Goal: Task Accomplishment & Management: Use online tool/utility

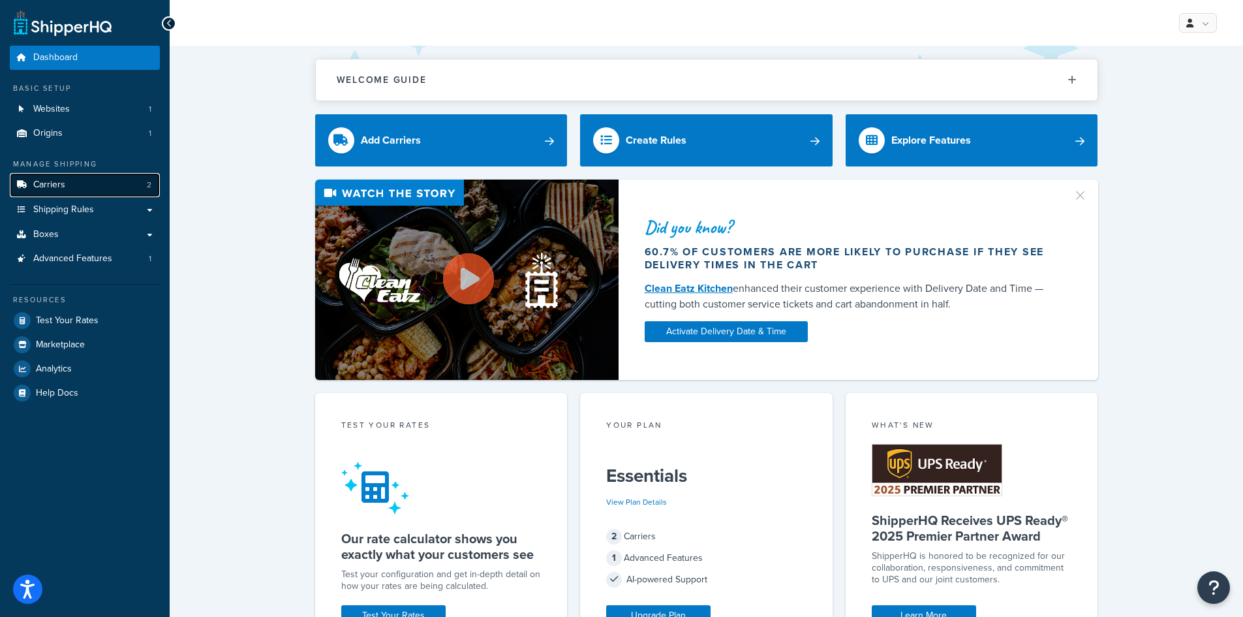
click at [75, 184] on link "Carriers 2" at bounding box center [85, 185] width 150 height 24
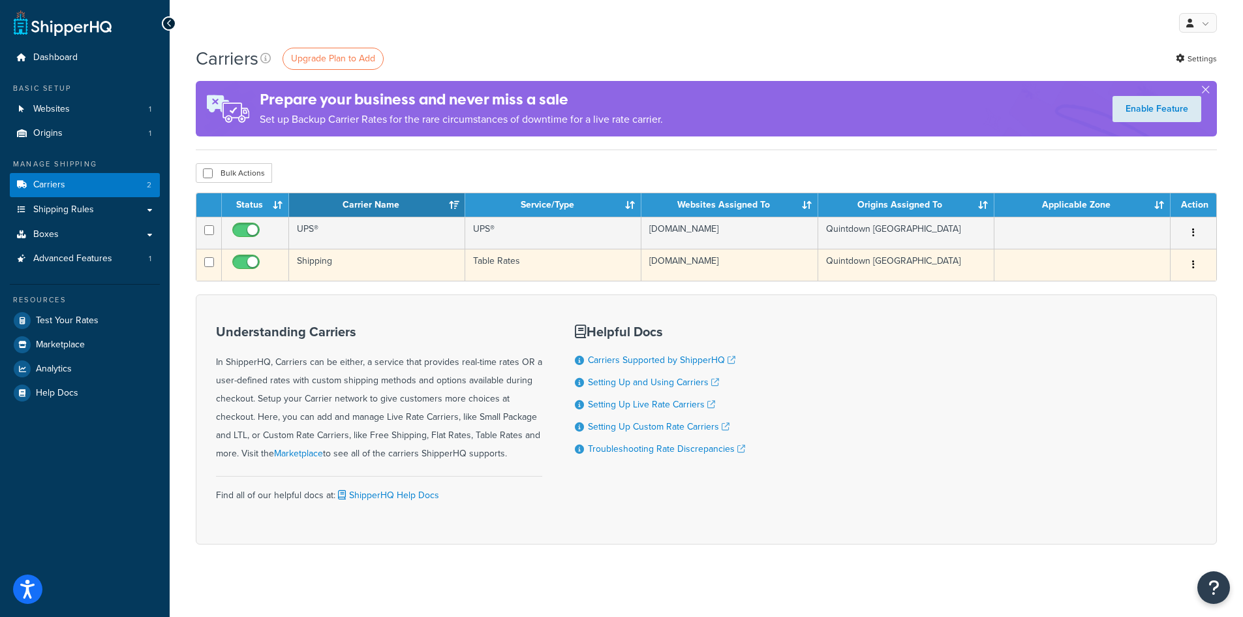
click at [681, 265] on td "www.expert-toolstore.com" at bounding box center [730, 265] width 176 height 32
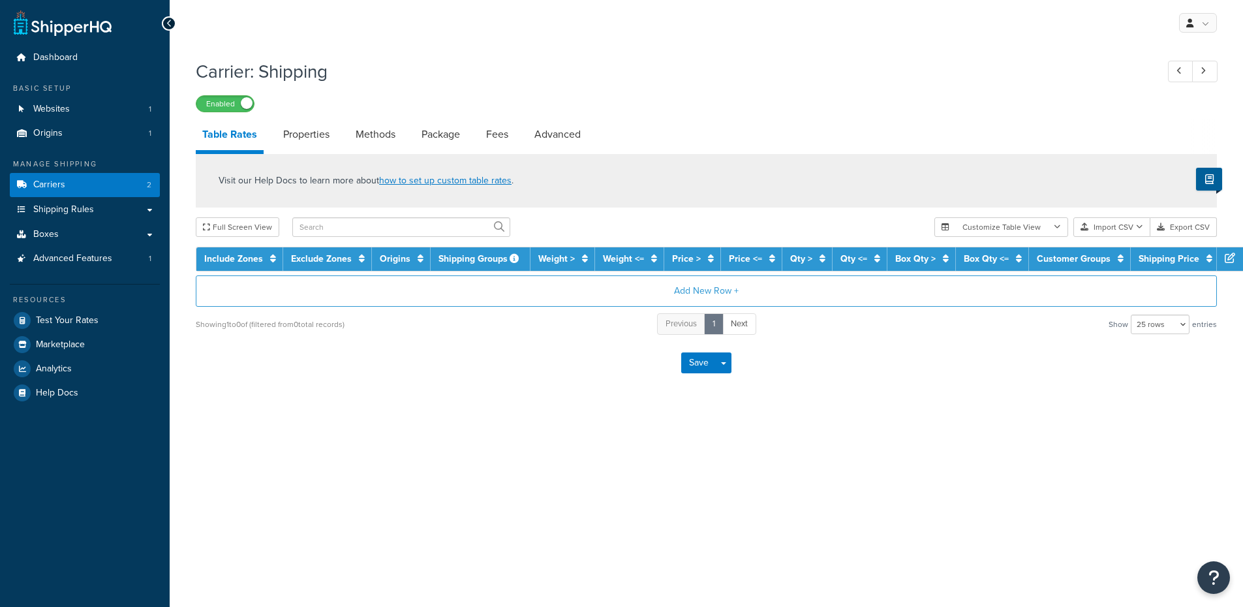
select select "25"
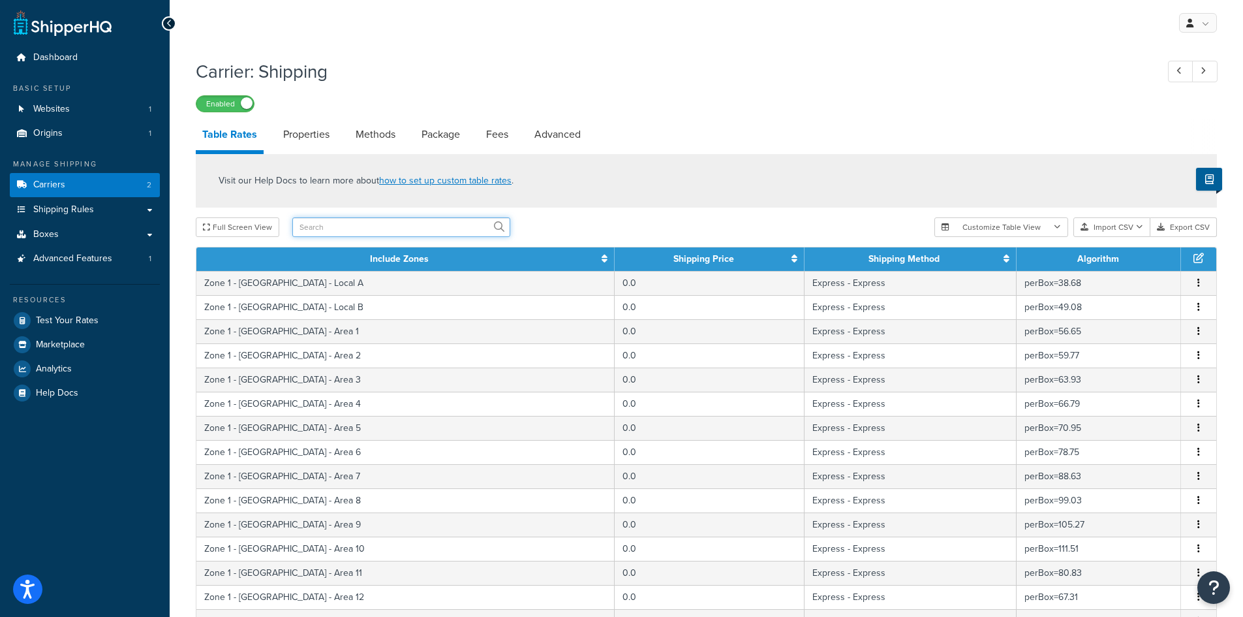
click at [341, 228] on input "text" at bounding box center [401, 227] width 218 height 20
type input "mozam"
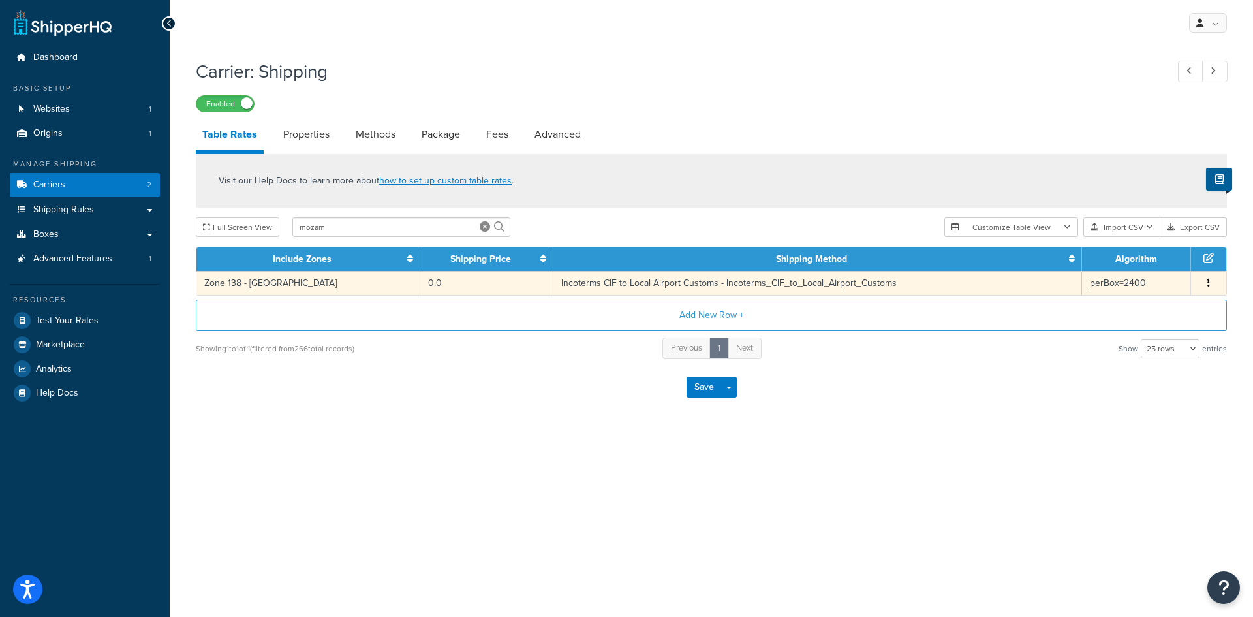
click at [762, 288] on td "Incoterms CIF to Local Airport Customs - Incoterms_CIF_to_Local_Airport_Customs" at bounding box center [818, 283] width 529 height 24
select select "182090"
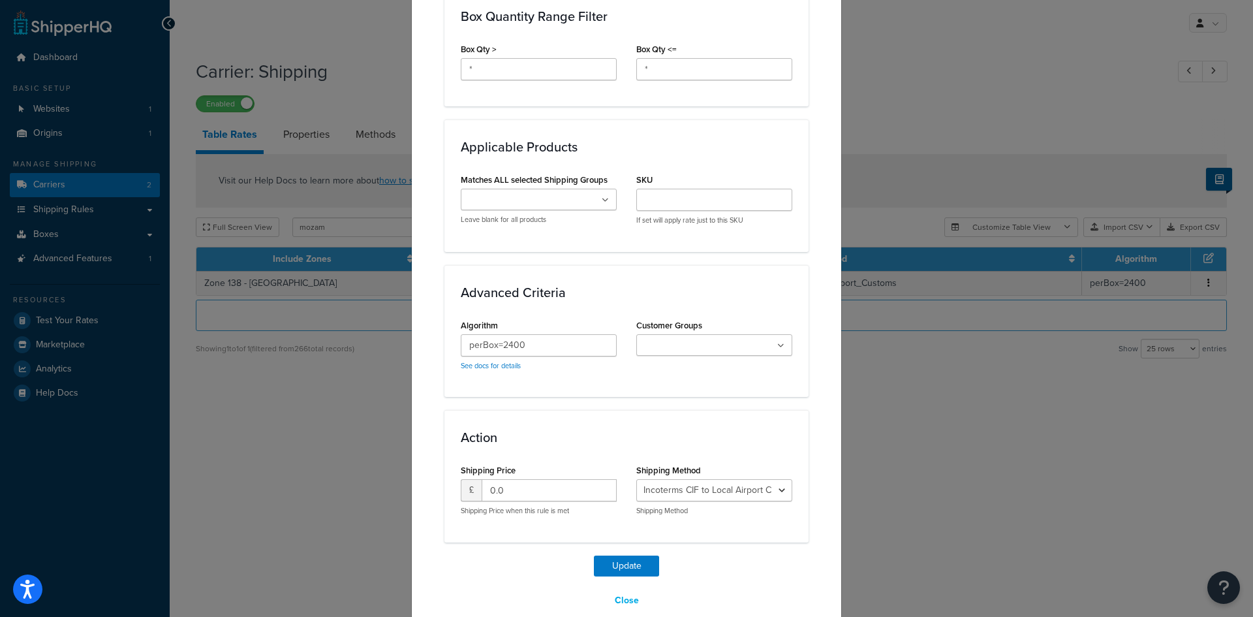
scroll to position [768, 0]
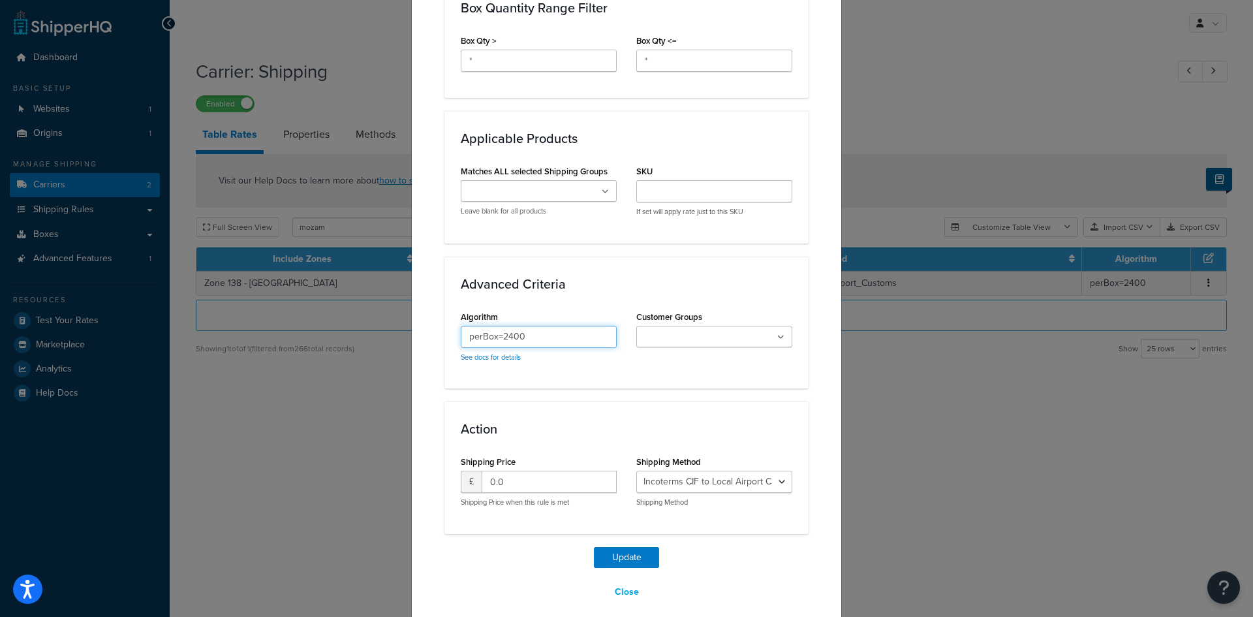
drag, startPoint x: 499, startPoint y: 323, endPoint x: 546, endPoint y: 328, distance: 47.3
click at [546, 328] on input "perBox=2400" at bounding box center [539, 337] width 156 height 22
type input "perBox=1495"
click at [635, 547] on button "Update" at bounding box center [626, 557] width 65 height 21
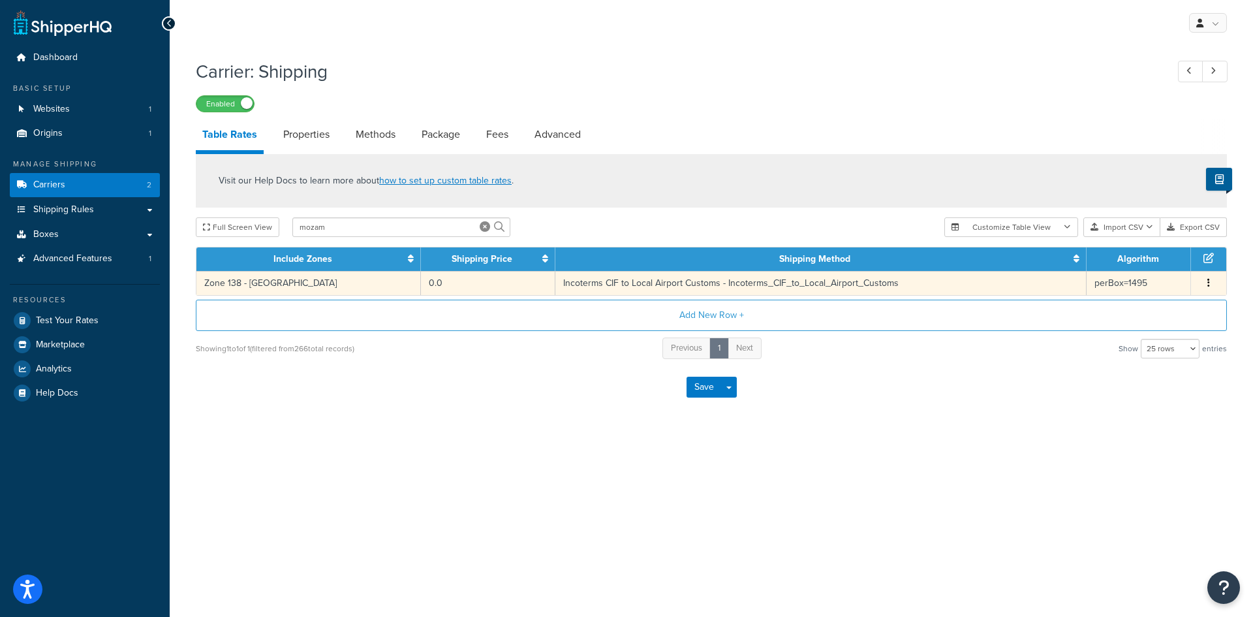
click at [704, 283] on td "Incoterms CIF to Local Airport Customs - Incoterms_CIF_to_Local_Airport_Customs" at bounding box center [820, 283] width 531 height 24
select select "182090"
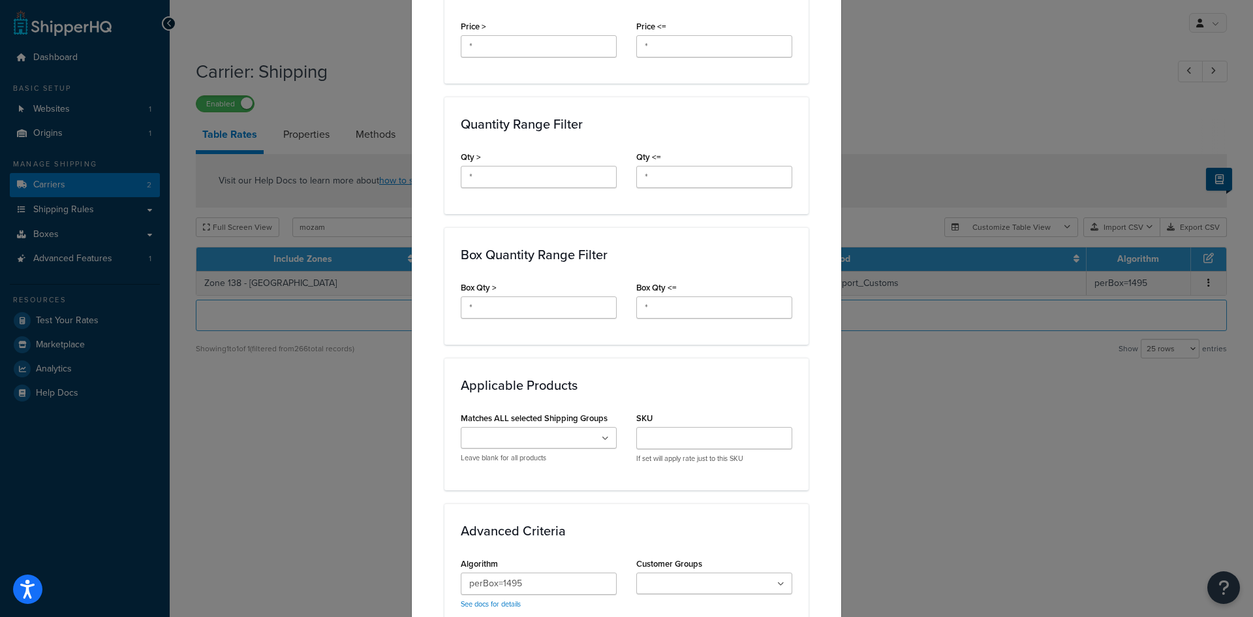
scroll to position [718, 0]
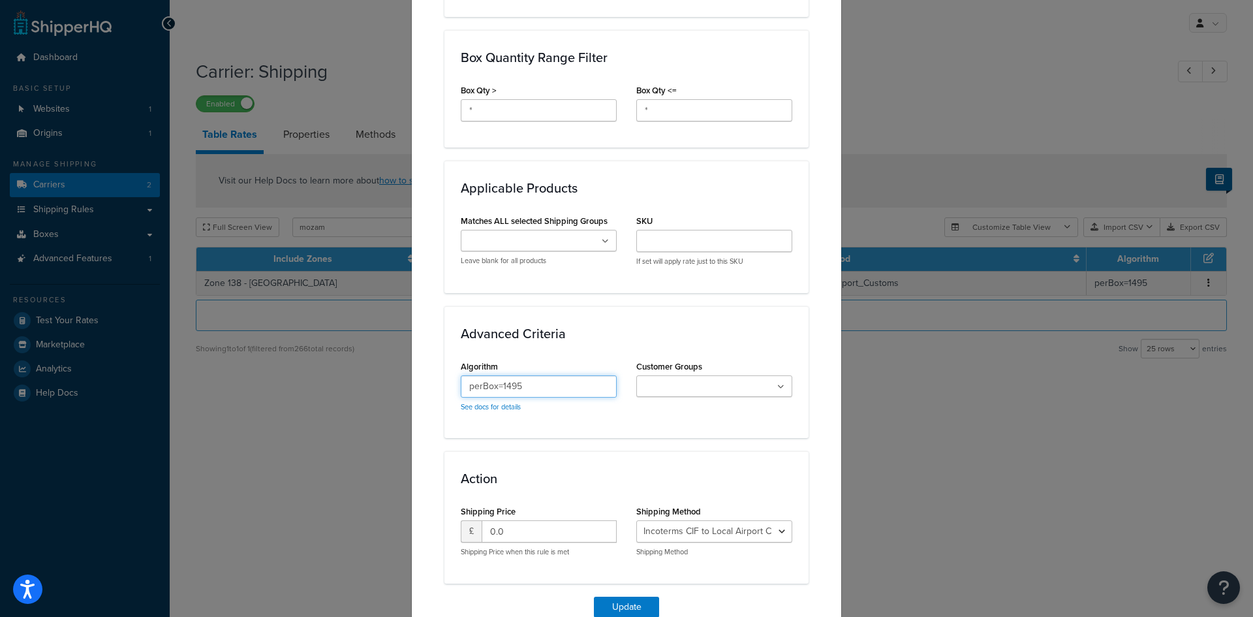
drag, startPoint x: 499, startPoint y: 371, endPoint x: 561, endPoint y: 377, distance: 62.3
click at [561, 377] on input "perBox=1495" at bounding box center [539, 386] width 156 height 22
type input "perBox=2400"
click at [629, 597] on button "Update" at bounding box center [626, 607] width 65 height 21
